Goal: Communication & Community: Share content

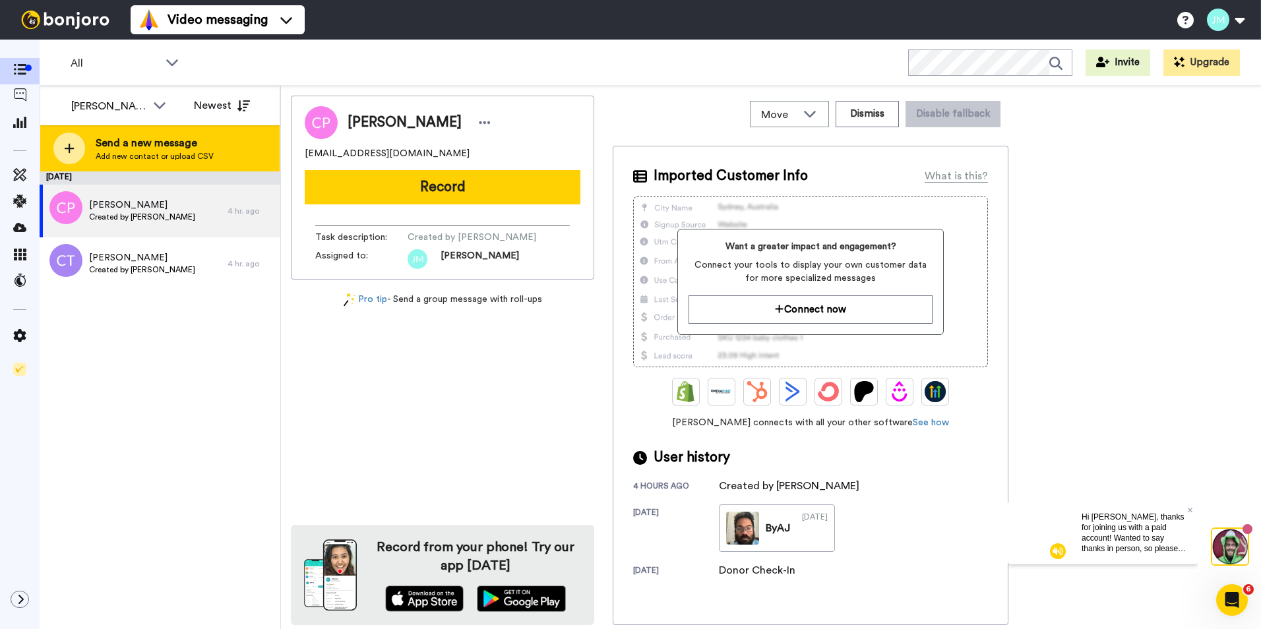
click at [147, 144] on span "Send a new message" at bounding box center [155, 143] width 118 height 16
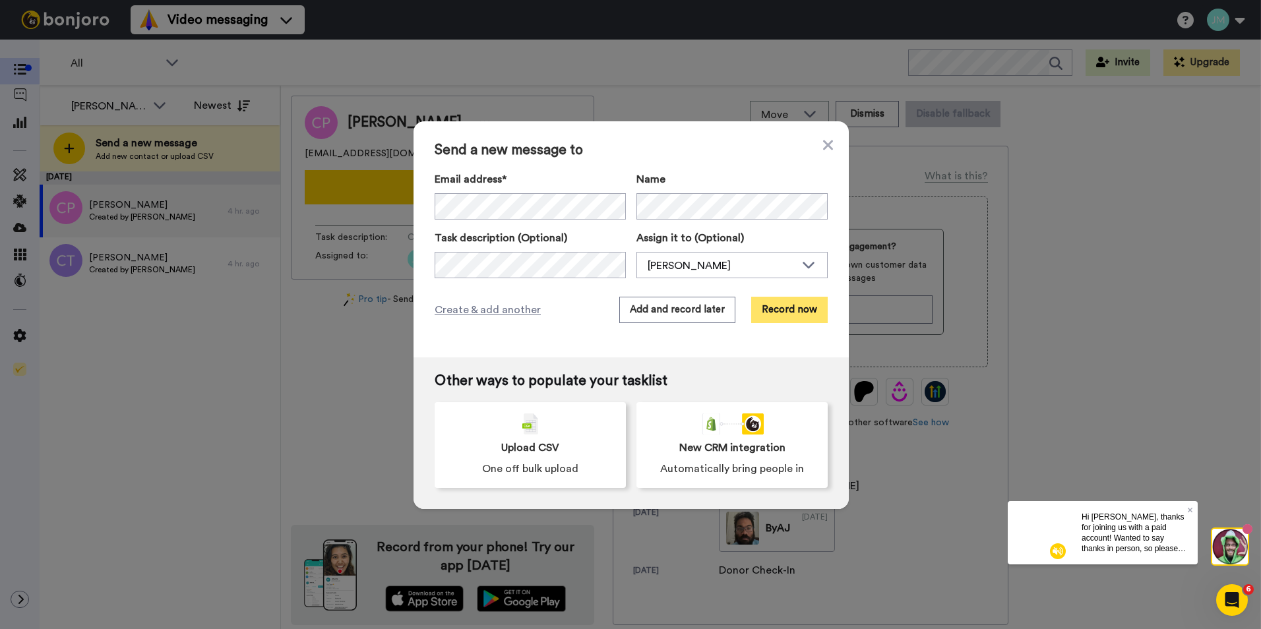
click at [789, 311] on button "Record now" at bounding box center [789, 310] width 76 height 26
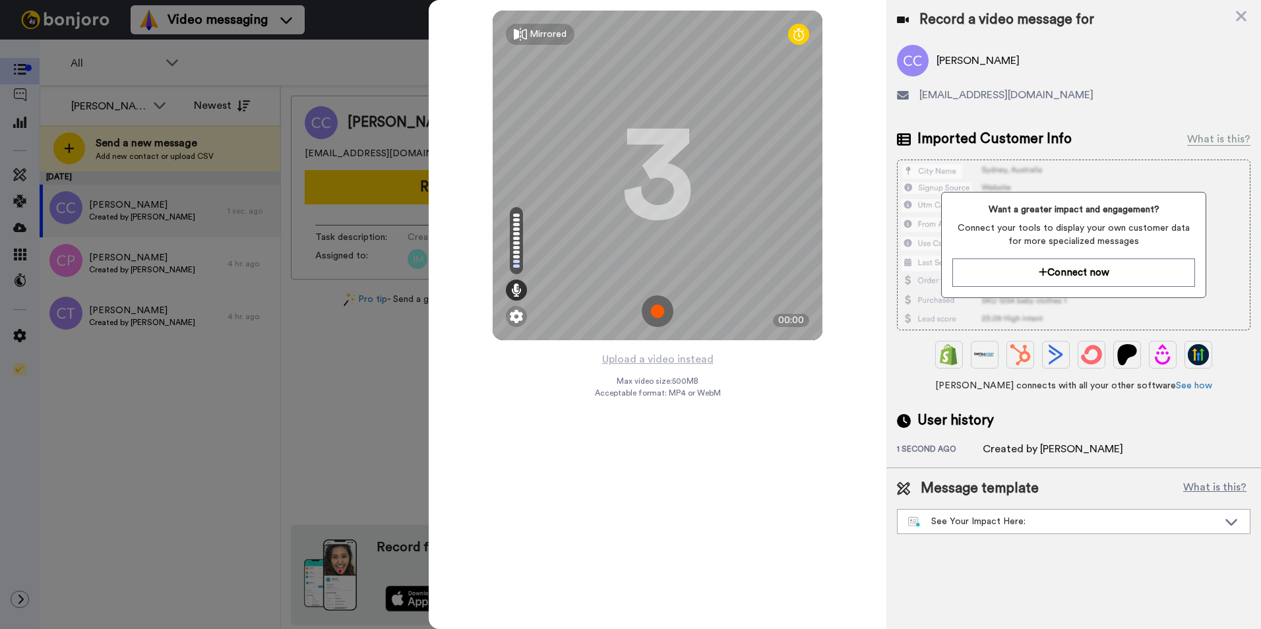
click at [654, 299] on img at bounding box center [657, 311] width 32 height 32
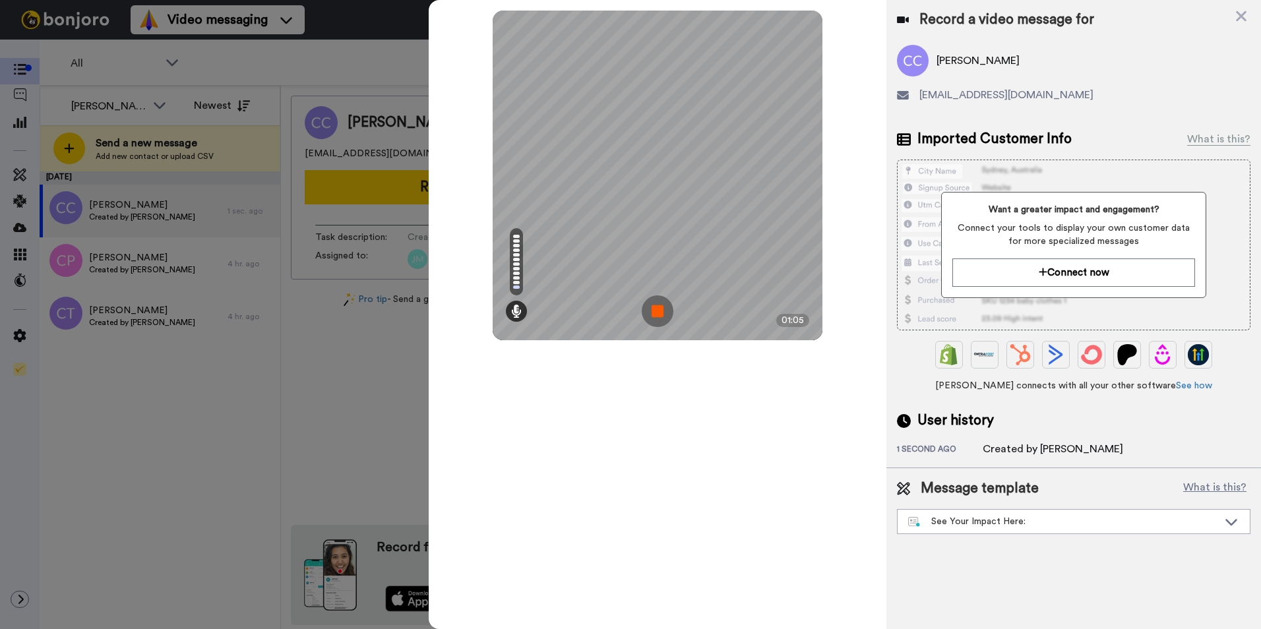
drag, startPoint x: 654, startPoint y: 299, endPoint x: 652, endPoint y: 309, distance: 10.1
click at [652, 309] on img at bounding box center [657, 311] width 32 height 32
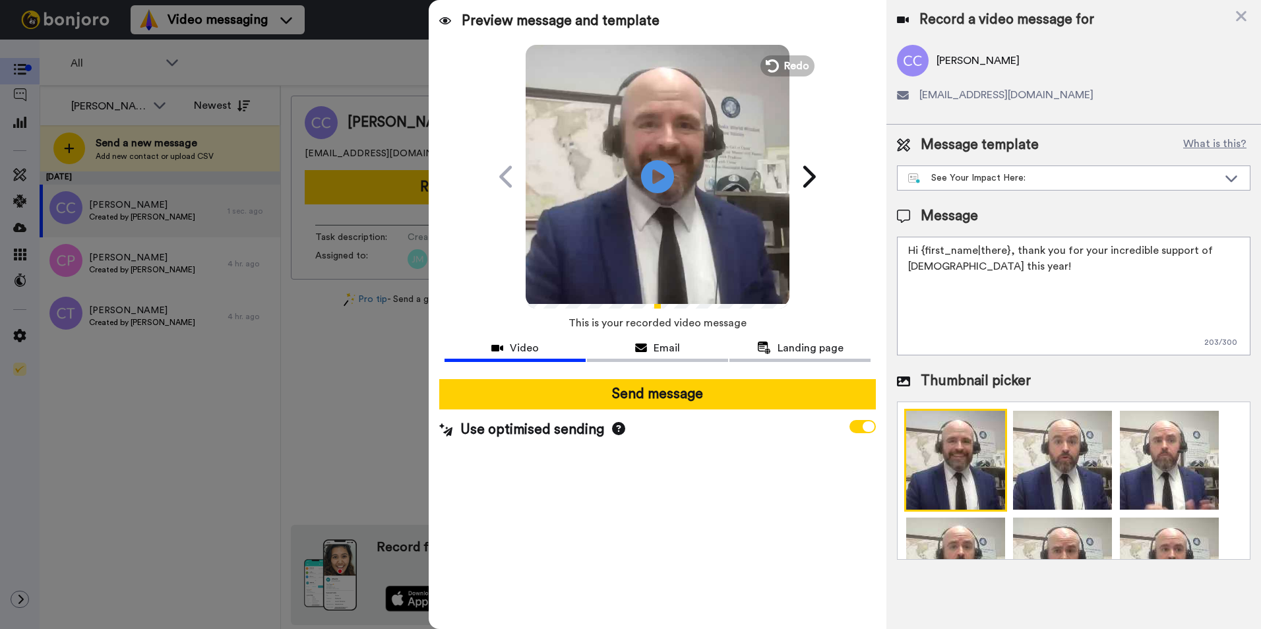
click at [1073, 303] on textarea "Hi {first_name|there}, thank you for your incredible support of [DEMOGRAPHIC_DA…" at bounding box center [1073, 296] width 353 height 119
drag, startPoint x: 1081, startPoint y: 274, endPoint x: 1063, endPoint y: 248, distance: 31.3
click at [1063, 248] on textarea "Hi {first_name|there}, thank you for your incredible support of [DEMOGRAPHIC_DA…" at bounding box center [1073, 296] width 353 height 119
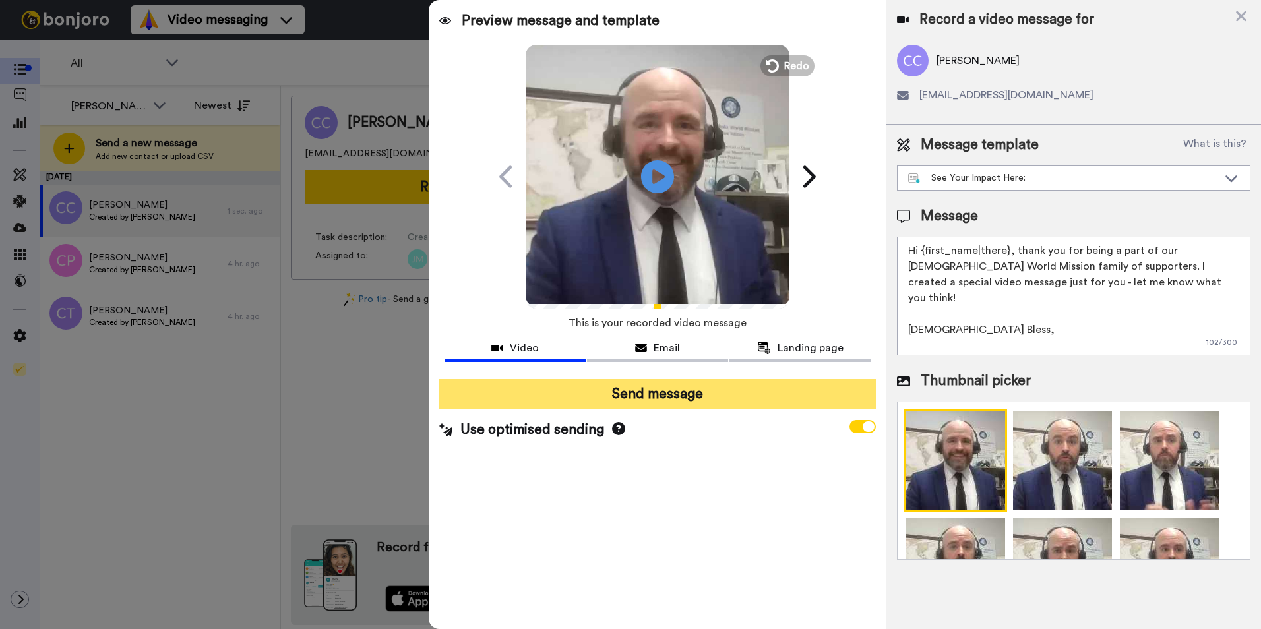
type textarea "Hi {first_name|there}, thank you for being a part of our [DEMOGRAPHIC_DATA] Wor…"
click at [675, 392] on button "Send message" at bounding box center [657, 394] width 436 height 30
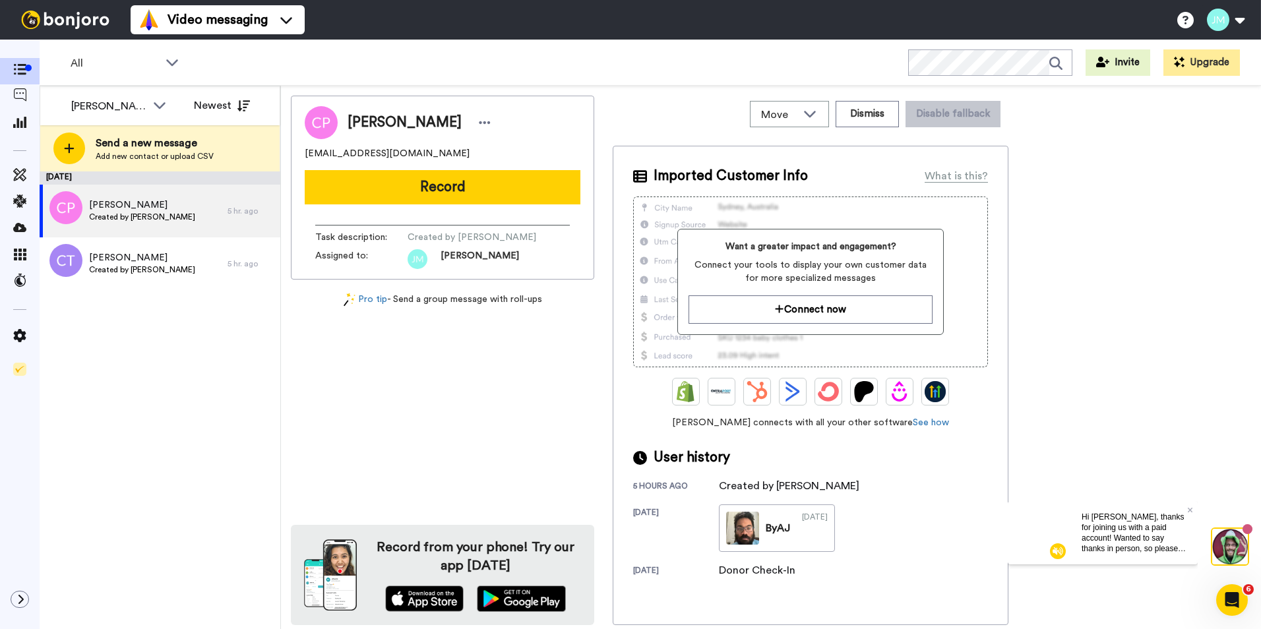
click at [65, 21] on img at bounding box center [65, 20] width 99 height 18
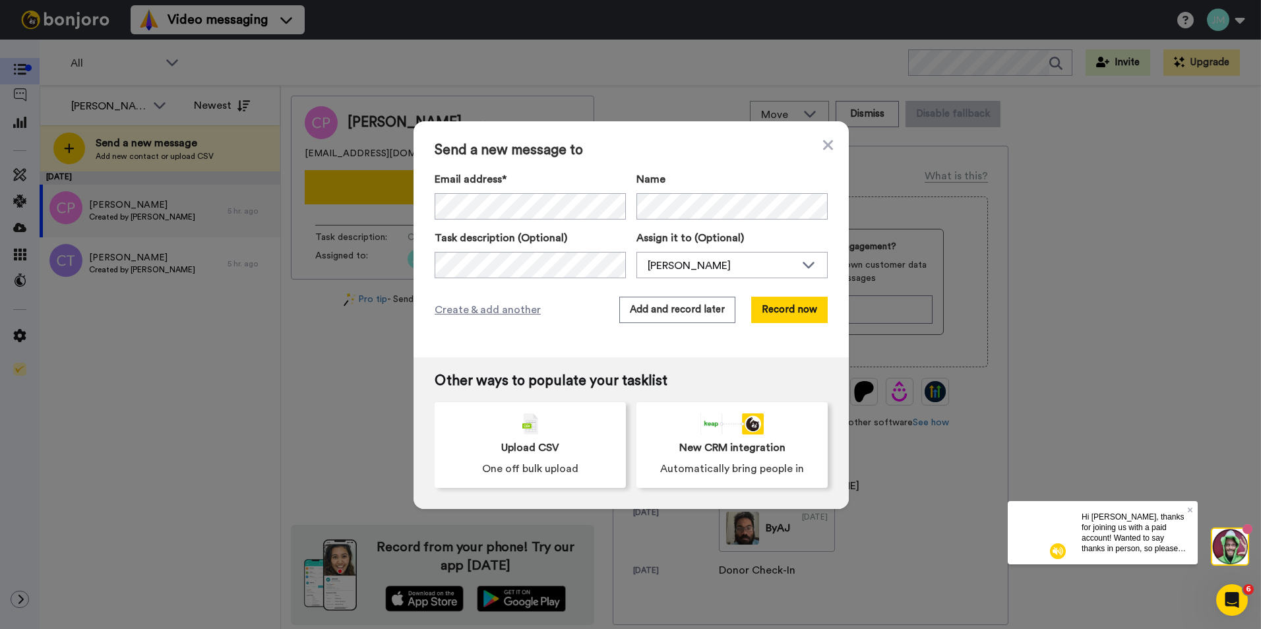
click at [790, 296] on div "Send a new message to Email address* No search result for ‘ Johnjmallary@gmail.…" at bounding box center [630, 239] width 435 height 236
click at [787, 302] on button "Record now" at bounding box center [789, 310] width 76 height 26
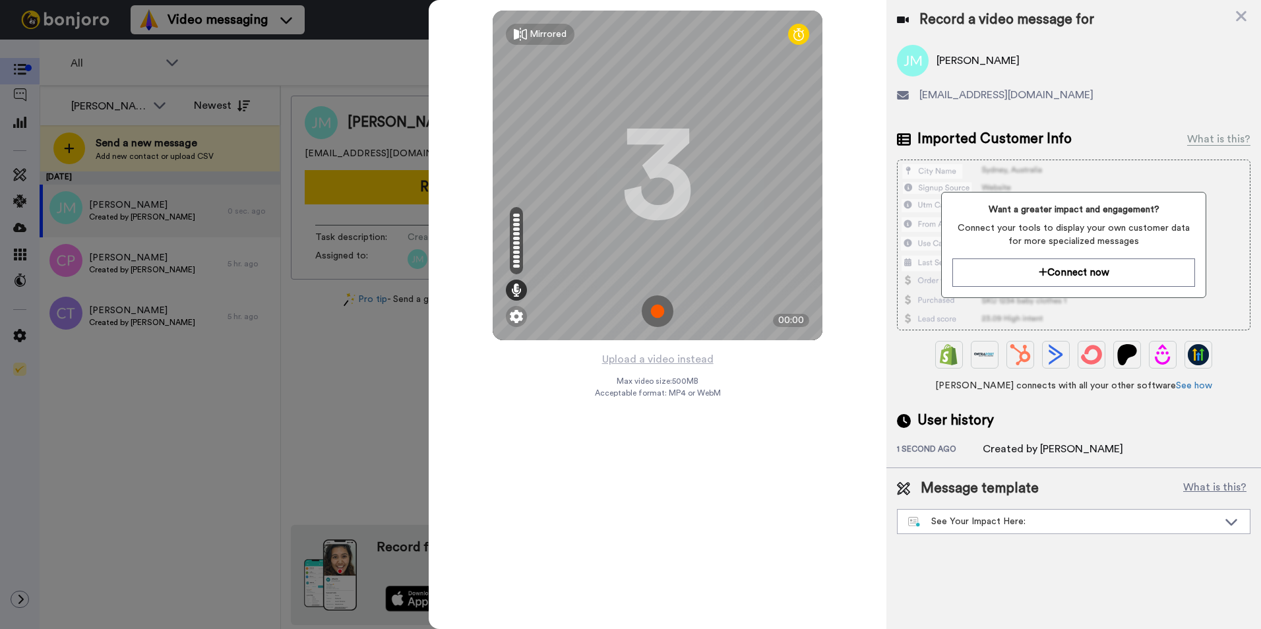
drag, startPoint x: 155, startPoint y: 401, endPoint x: 1244, endPoint y: 20, distance: 1153.9
click at [1244, 20] on icon at bounding box center [1241, 16] width 11 height 11
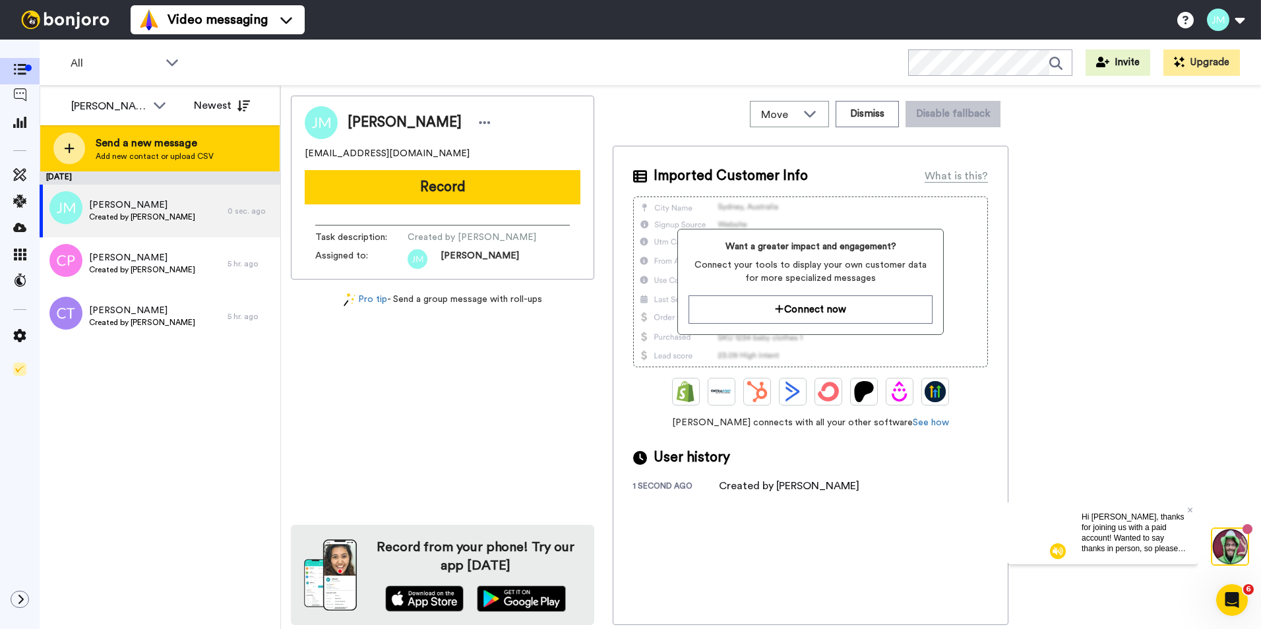
click at [86, 135] on div "Send a new message Add new contact or upload CSV" at bounding box center [159, 148] width 239 height 46
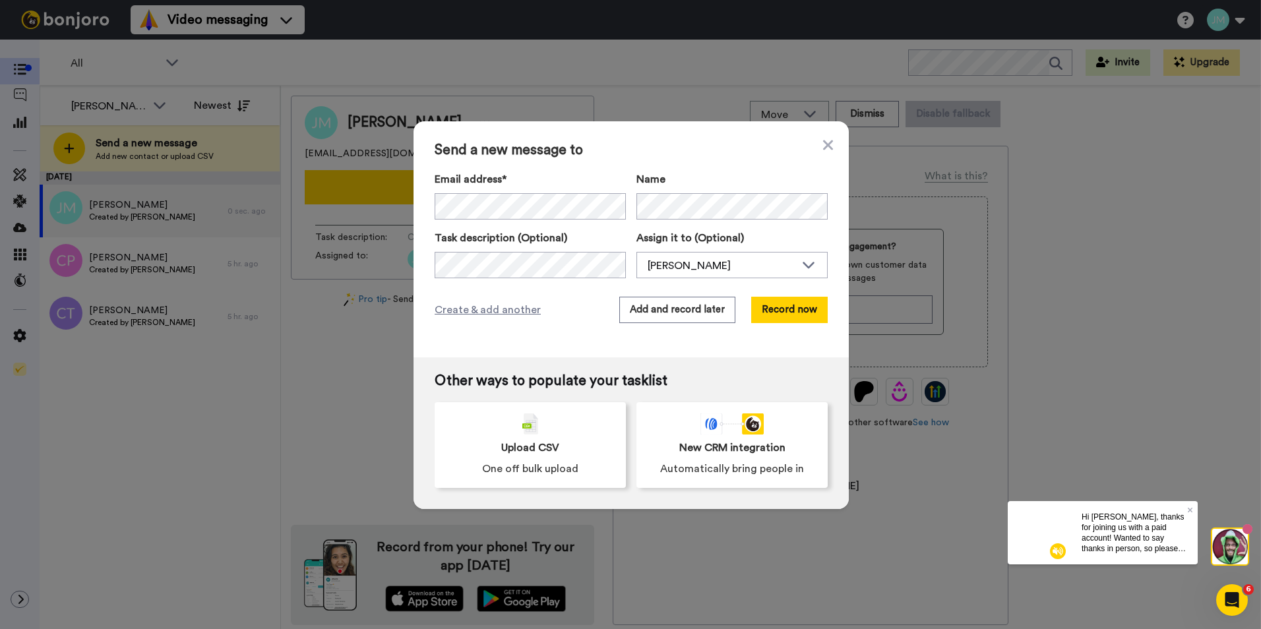
click at [717, 168] on div "Send a new message to Email address* No search result for ‘ kcoughlin@cmj.law ’…" at bounding box center [630, 239] width 435 height 236
click at [696, 313] on button "Add and record later" at bounding box center [677, 310] width 116 height 26
